Goal: Find contact information: Find contact information

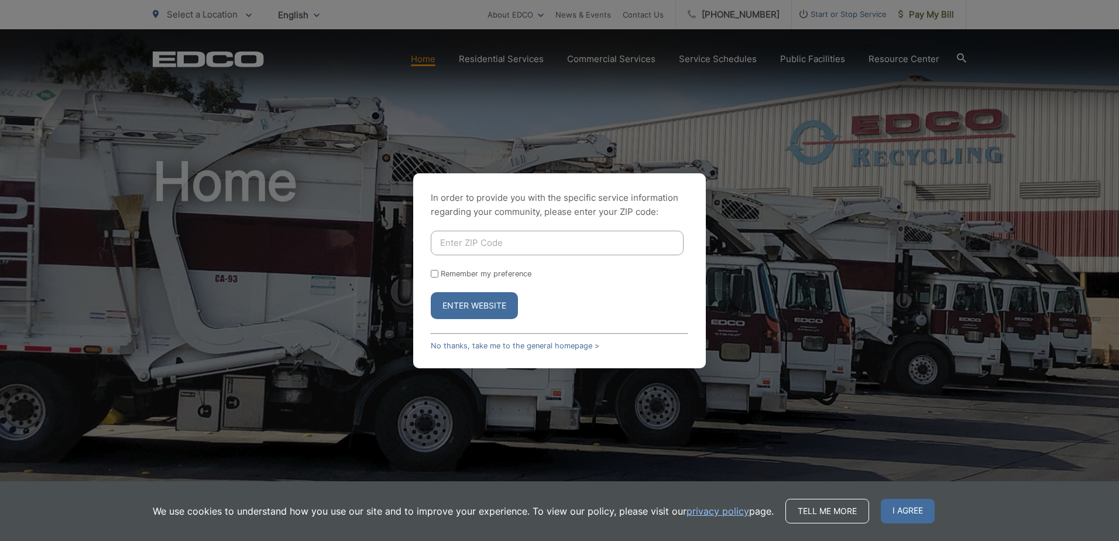
click at [472, 246] on input "Enter ZIP Code" at bounding box center [557, 243] width 253 height 25
type input "91950"
drag, startPoint x: 481, startPoint y: 306, endPoint x: 482, endPoint y: 297, distance: 9.0
click at [482, 298] on button "Enter Website" at bounding box center [474, 305] width 87 height 27
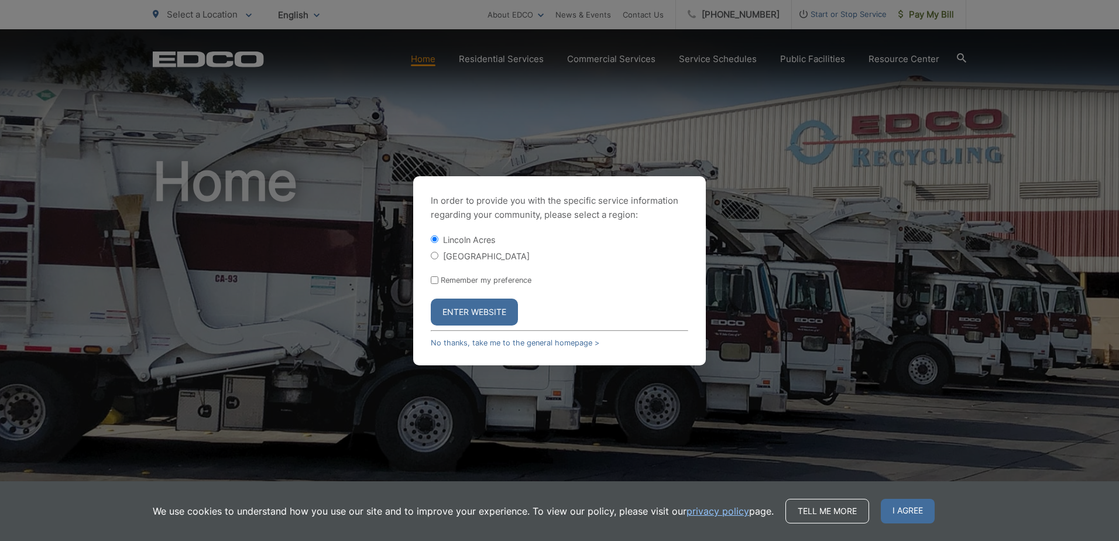
click at [438, 256] on input "[GEOGRAPHIC_DATA]" at bounding box center [435, 256] width 8 height 8
radio input "true"
click at [459, 309] on button "Enter Website" at bounding box center [474, 312] width 87 height 27
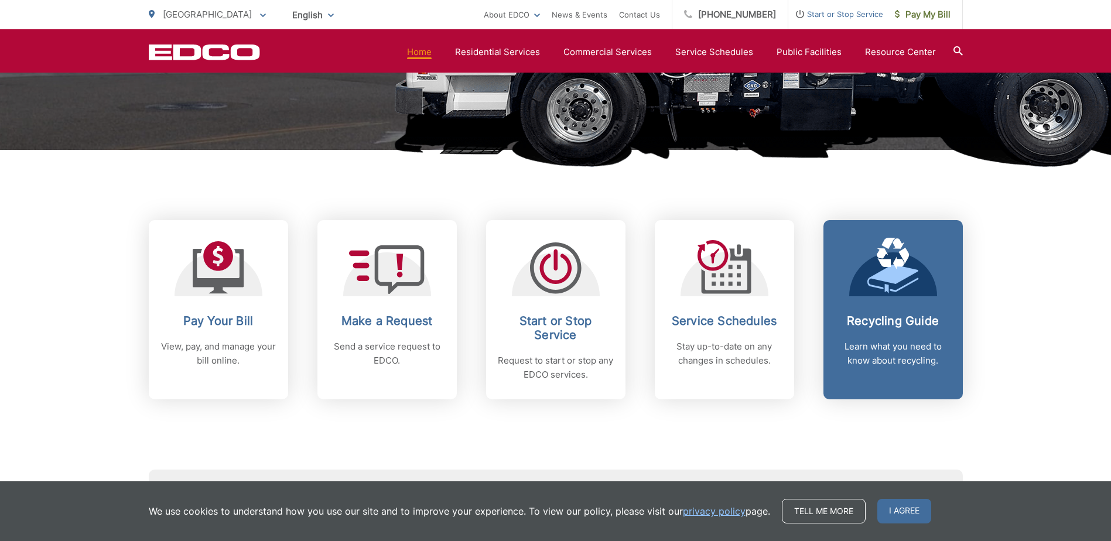
scroll to position [176, 0]
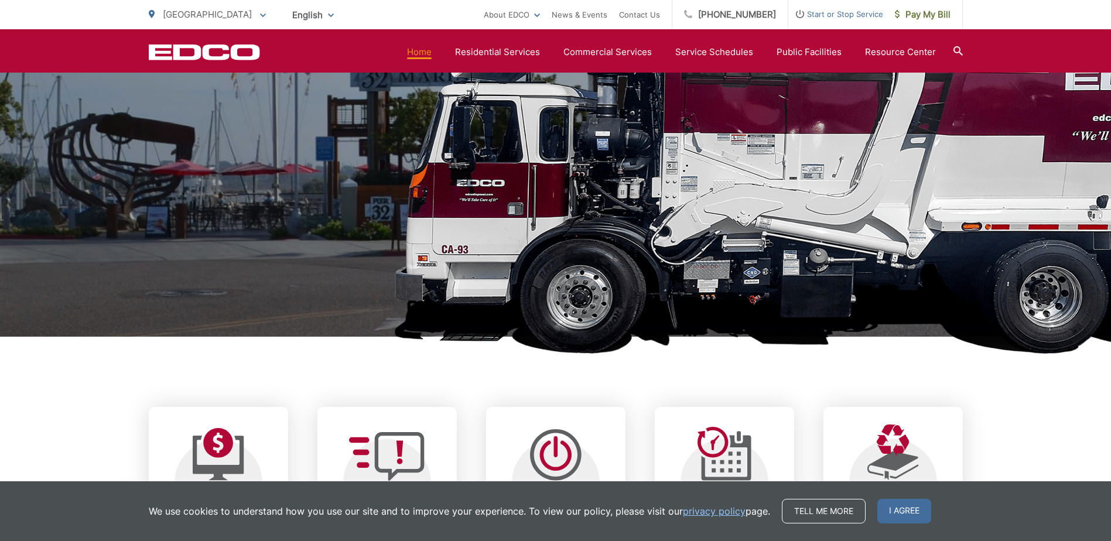
drag, startPoint x: 745, startPoint y: 10, endPoint x: 1019, endPoint y: 17, distance: 274.7
click at [1023, 16] on div "National City To change your zip code, enter it below and press change. Change …" at bounding box center [555, 14] width 1111 height 29
click at [781, 13] on link "(619) 474-8855" at bounding box center [730, 14] width 116 height 29
